Goal: Task Accomplishment & Management: Manage account settings

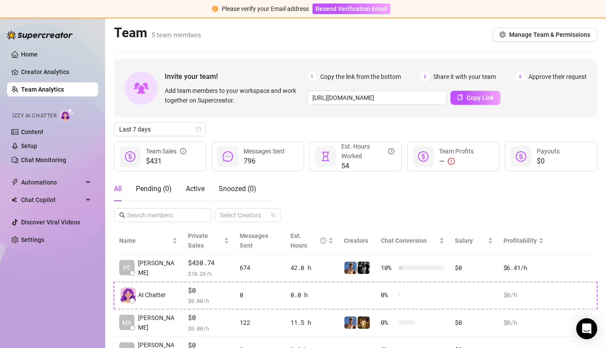
click at [44, 93] on link "Team Analytics" at bounding box center [42, 89] width 43 height 7
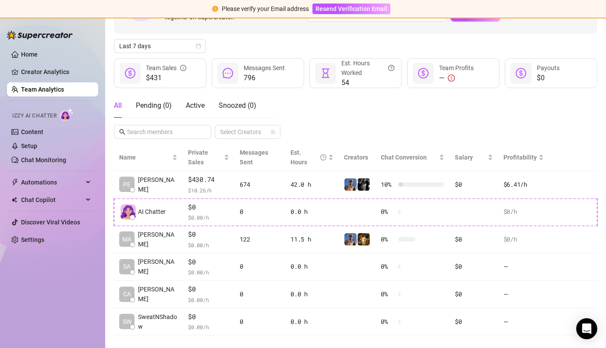
scroll to position [89, 0]
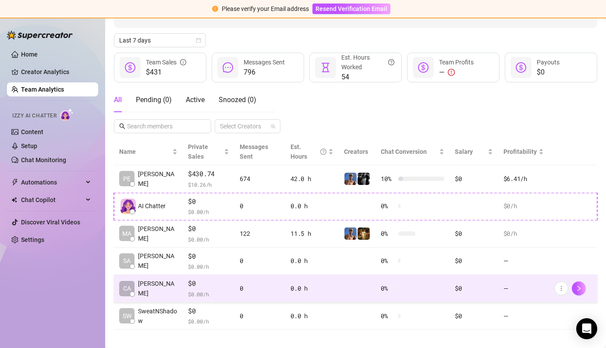
click at [354, 284] on td at bounding box center [357, 289] width 37 height 28
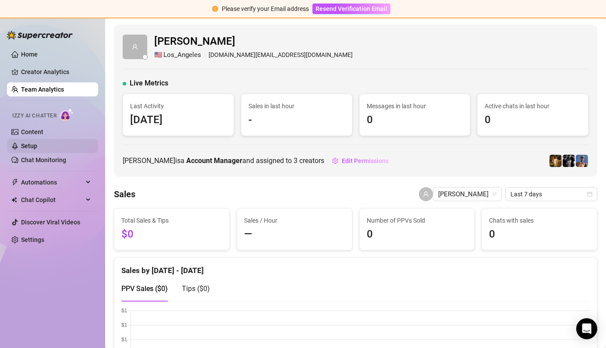
click at [37, 144] on link "Setup" at bounding box center [29, 145] width 16 height 7
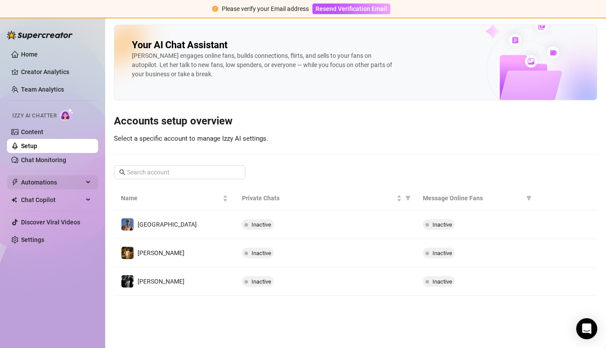
click at [45, 187] on span "Automations" at bounding box center [52, 182] width 62 height 14
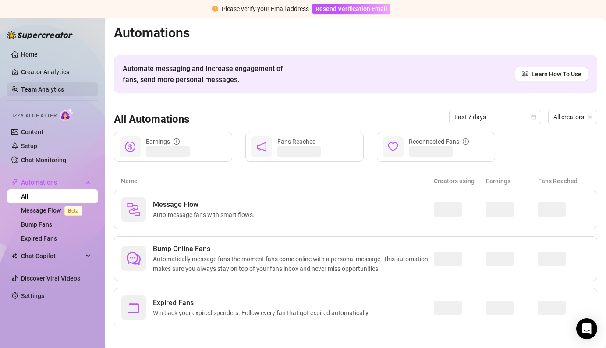
click at [64, 88] on link "Team Analytics" at bounding box center [42, 89] width 43 height 7
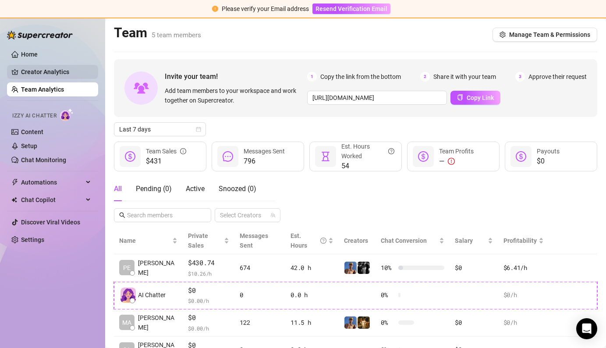
click at [58, 67] on link "Creator Analytics" at bounding box center [56, 72] width 70 height 14
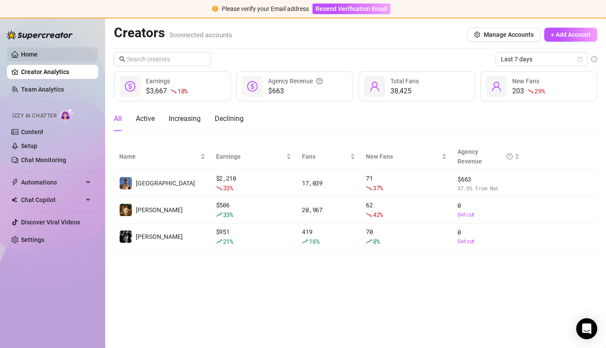
click at [38, 55] on link "Home" at bounding box center [29, 54] width 17 height 7
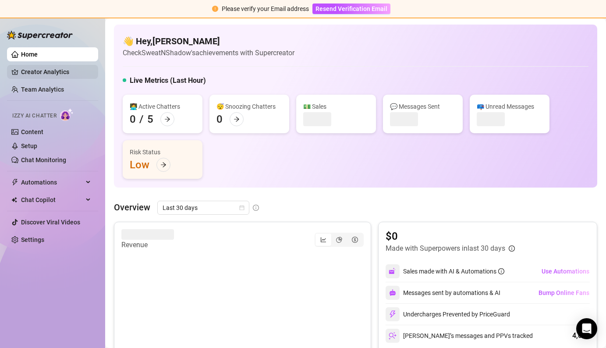
click at [51, 74] on link "Creator Analytics" at bounding box center [56, 72] width 70 height 14
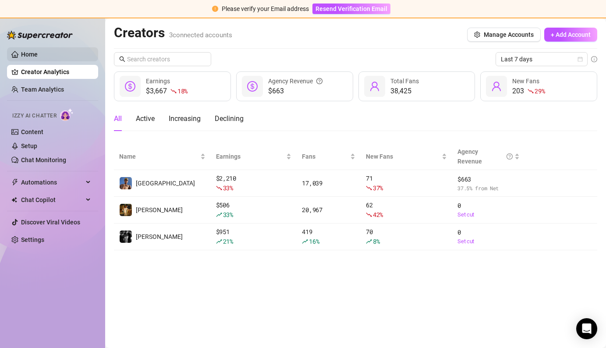
click at [38, 57] on link "Home" at bounding box center [29, 54] width 17 height 7
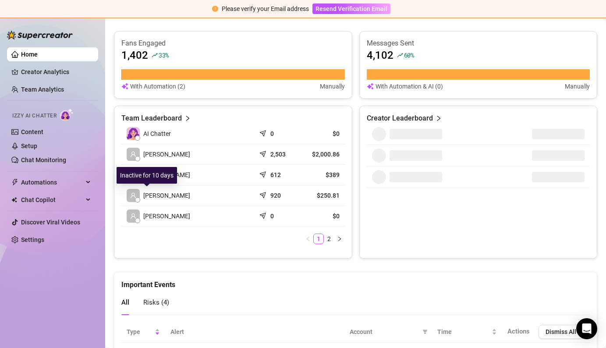
scroll to position [364, 0]
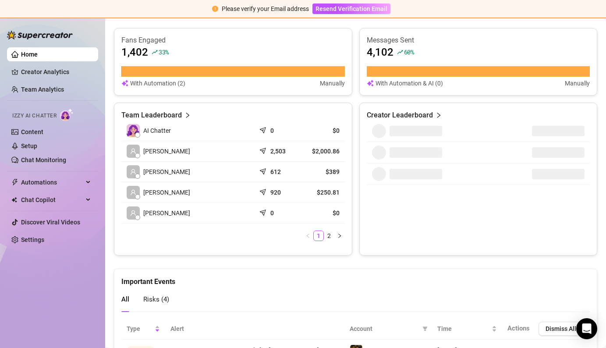
click at [264, 191] on icon "send" at bounding box center [263, 191] width 9 height 9
click at [157, 193] on span "[PERSON_NAME]" at bounding box center [166, 192] width 47 height 10
click at [131, 196] on span at bounding box center [133, 192] width 13 height 13
click at [160, 190] on span "[PERSON_NAME]" at bounding box center [166, 192] width 47 height 10
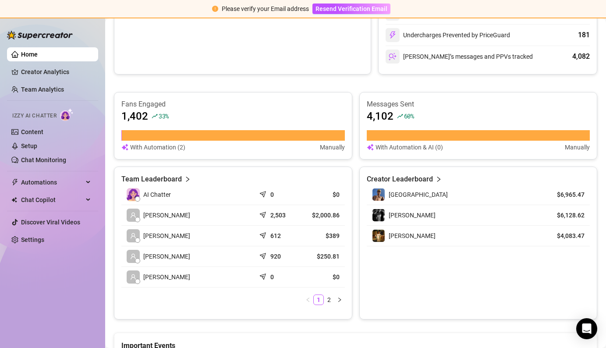
scroll to position [298, 0]
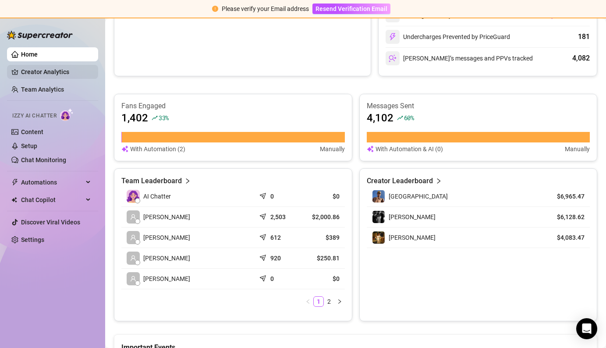
click at [50, 71] on link "Creator Analytics" at bounding box center [56, 72] width 70 height 14
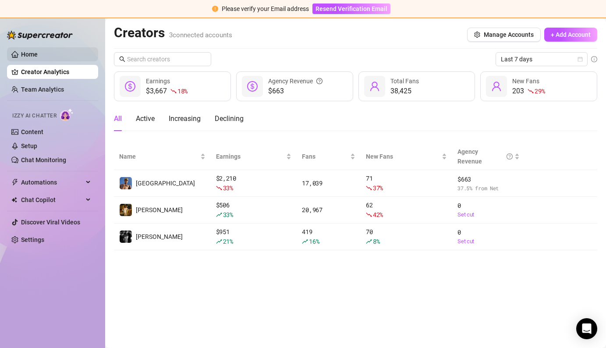
click at [38, 57] on link "Home" at bounding box center [29, 54] width 17 height 7
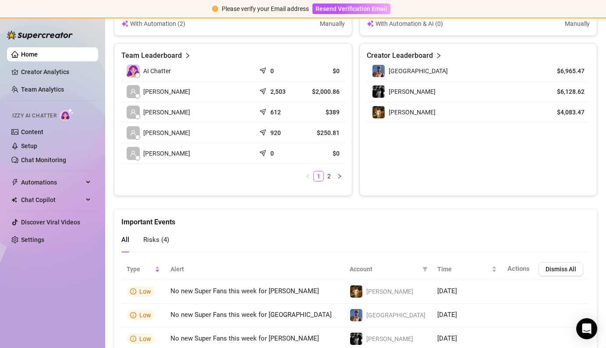
scroll to position [483, 0]
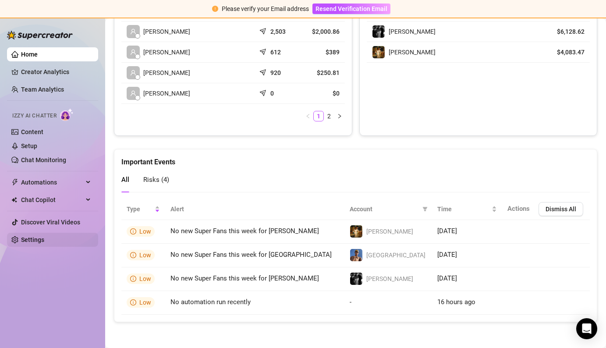
click at [35, 242] on link "Settings" at bounding box center [32, 239] width 23 height 7
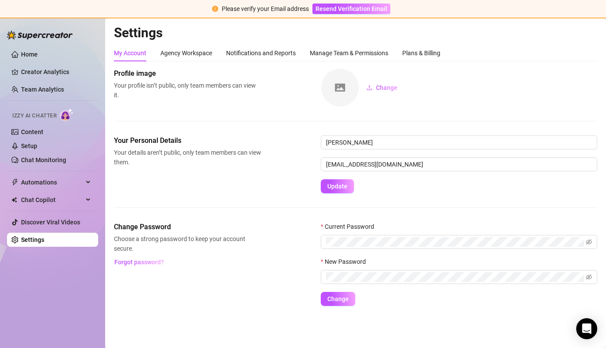
click at [54, 46] on ul "Home Creator Analytics Team Analytics Izzy AI Chatter Content Setup Chat Monito…" at bounding box center [52, 147] width 91 height 206
click at [38, 55] on link "Home" at bounding box center [29, 54] width 17 height 7
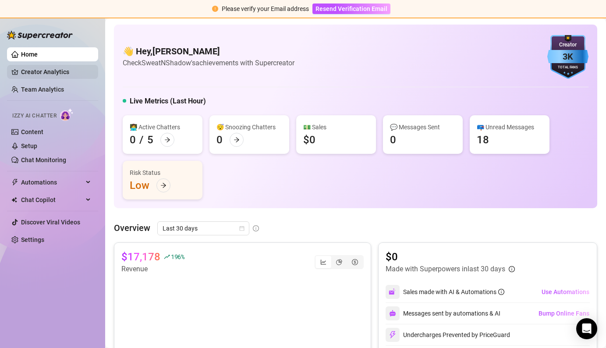
click at [57, 70] on link "Creator Analytics" at bounding box center [56, 72] width 70 height 14
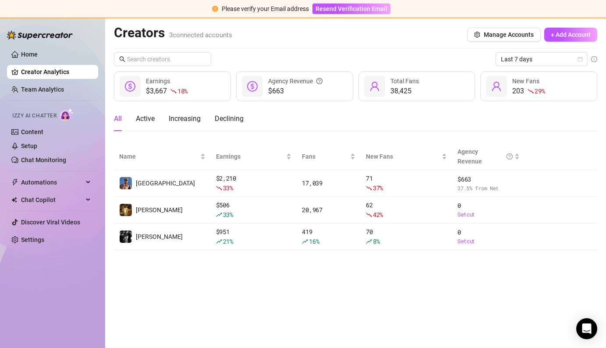
click at [56, 101] on ul "Home Creator Analytics Team Analytics Izzy AI Chatter Content Setup Chat Monito…" at bounding box center [52, 147] width 91 height 206
click at [56, 93] on link "Team Analytics" at bounding box center [42, 89] width 43 height 7
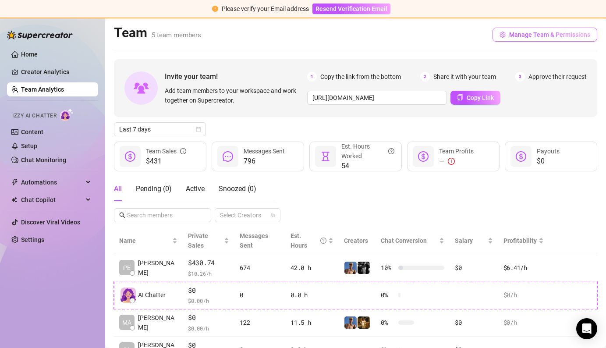
click at [526, 35] on span "Manage Team & Permissions" at bounding box center [549, 34] width 81 height 7
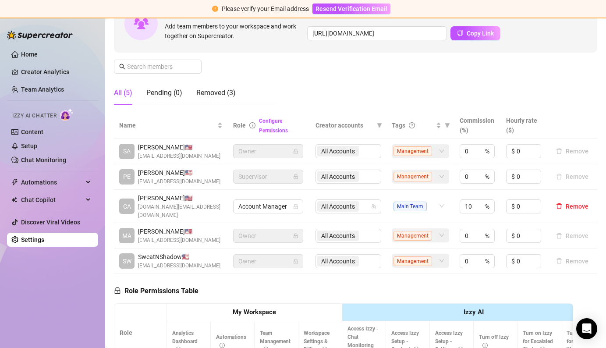
scroll to position [105, 0]
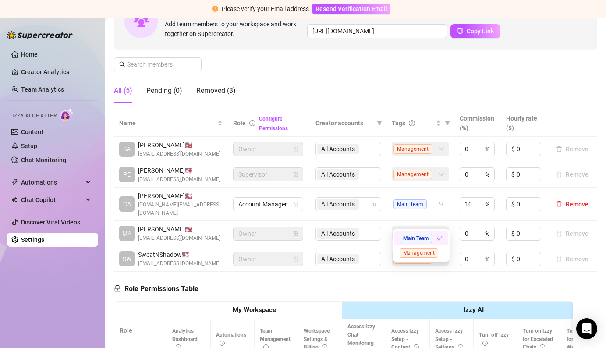
click at [439, 211] on div "Main Team" at bounding box center [420, 204] width 57 height 14
click at [351, 209] on span "All Accounts" at bounding box center [338, 204] width 34 height 10
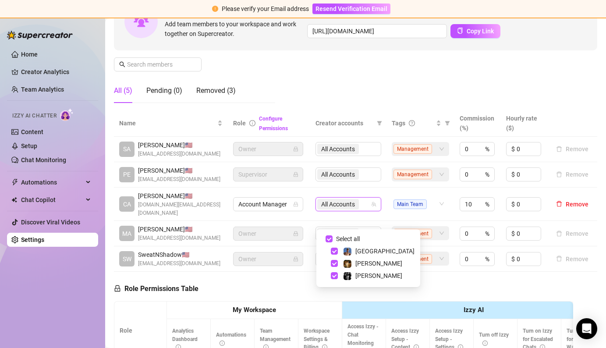
click at [325, 240] on span at bounding box center [323, 238] width 11 height 11
click at [328, 239] on input "Select all" at bounding box center [328, 238] width 7 height 7
checkbox input "false"
click at [438, 208] on td "Main Team" at bounding box center [419, 204] width 67 height 34
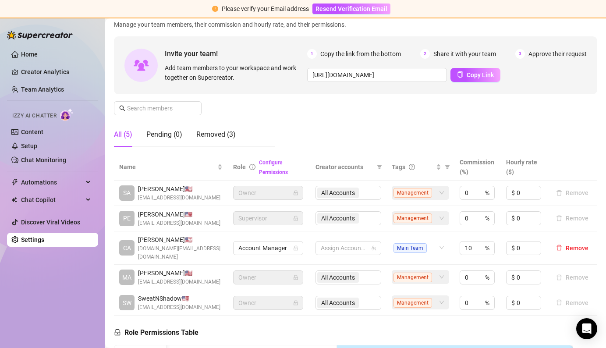
scroll to position [0, 0]
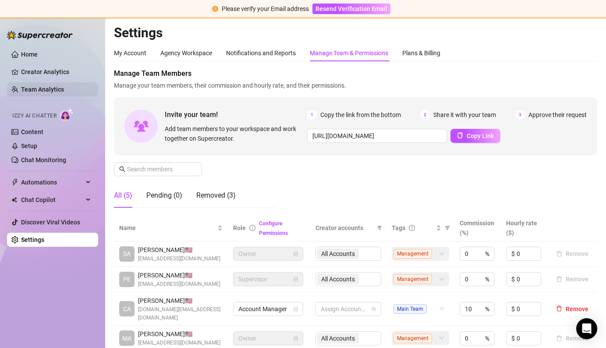
click at [41, 90] on link "Team Analytics" at bounding box center [42, 89] width 43 height 7
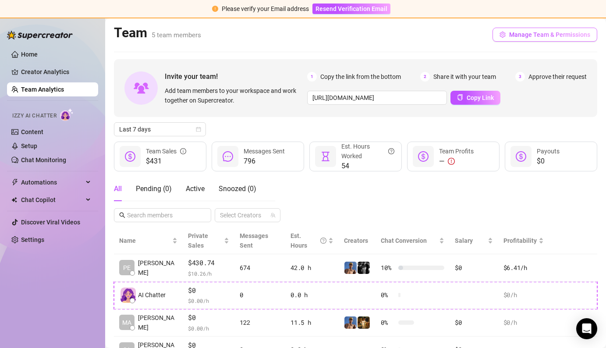
click at [535, 33] on span "Manage Team & Permissions" at bounding box center [549, 34] width 81 height 7
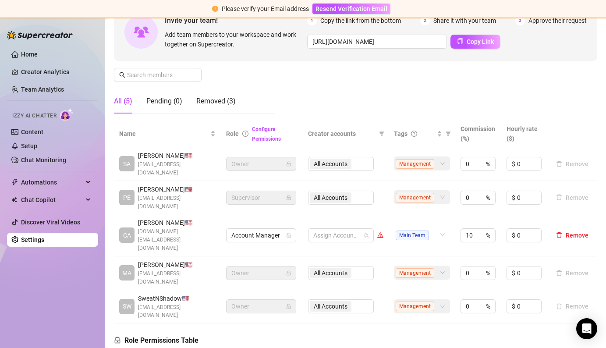
scroll to position [93, 0]
click at [350, 233] on div at bounding box center [336, 236] width 53 height 12
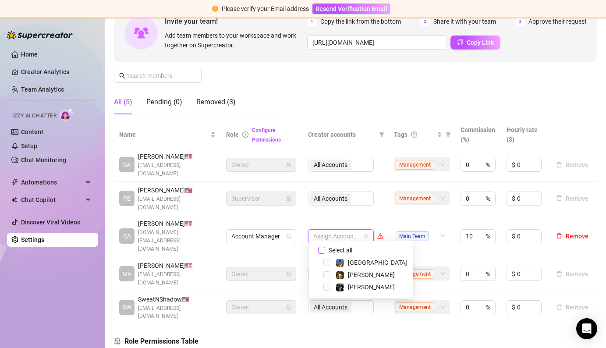
click at [322, 251] on input "Select all" at bounding box center [321, 250] width 7 height 7
checkbox input "true"
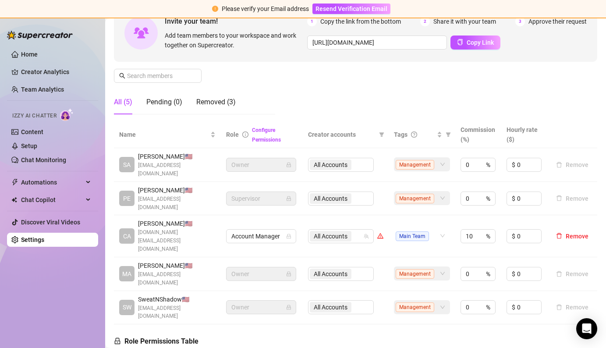
click at [359, 212] on td "All Accounts" at bounding box center [346, 199] width 86 height 34
click at [228, 100] on div "Removed (3)" at bounding box center [215, 102] width 39 height 11
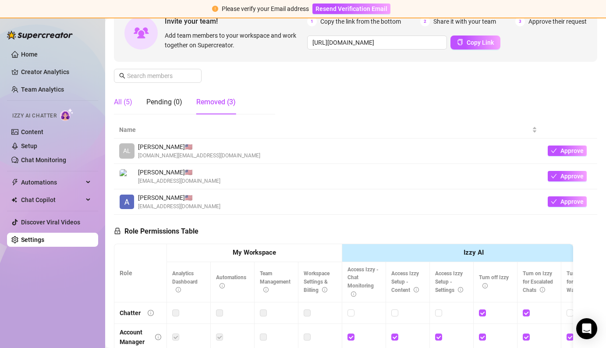
click at [126, 106] on div "All (5)" at bounding box center [123, 102] width 18 height 11
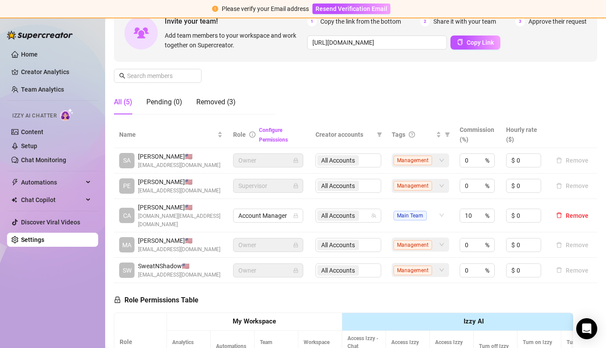
click at [193, 101] on div "All (5) Pending (0) Removed (3)" at bounding box center [175, 102] width 122 height 25
click at [201, 103] on div "Removed (3)" at bounding box center [215, 102] width 39 height 11
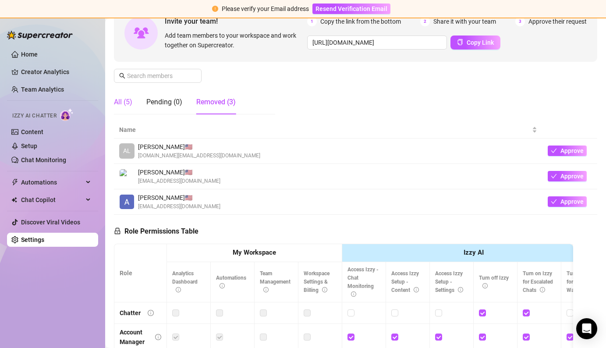
click at [121, 106] on div "All (5)" at bounding box center [123, 102] width 18 height 11
